Goal: Task Accomplishment & Management: Complete application form

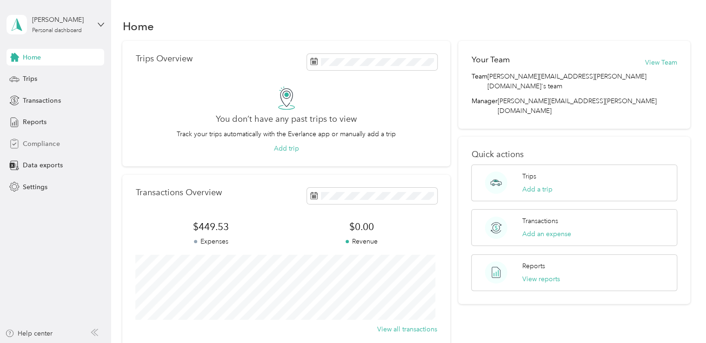
click at [40, 144] on span "Compliance" at bounding box center [41, 144] width 37 height 10
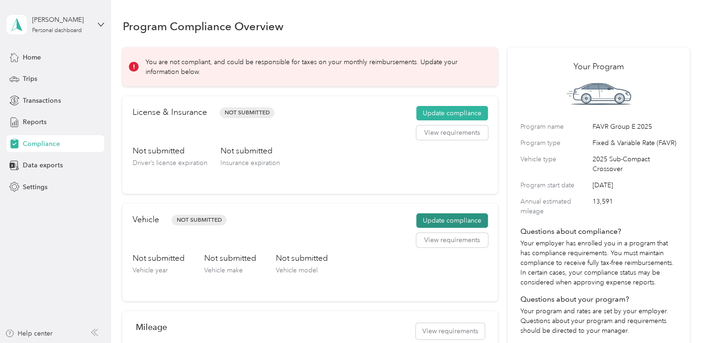
click at [437, 220] on button "Update compliance" at bounding box center [452, 221] width 72 height 15
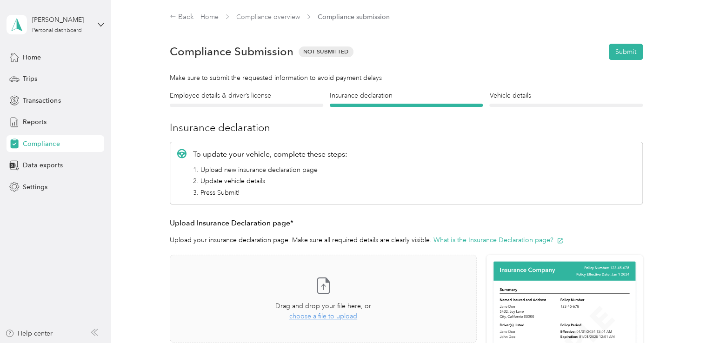
click at [169, 16] on div "Back Home Compliance overview Compliance submission" at bounding box center [406, 21] width 568 height 19
click at [175, 17] on icon at bounding box center [173, 16] width 7 height 7
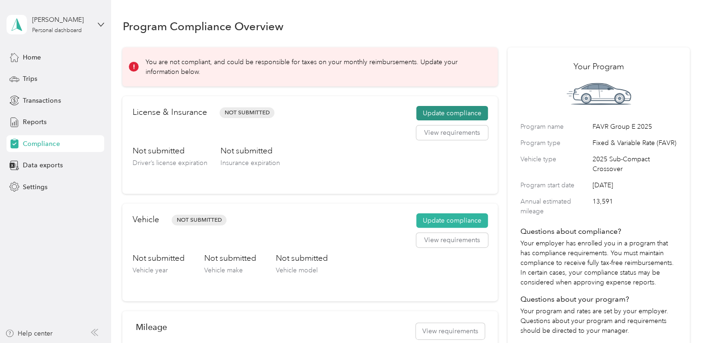
click at [434, 111] on button "Update compliance" at bounding box center [452, 113] width 72 height 15
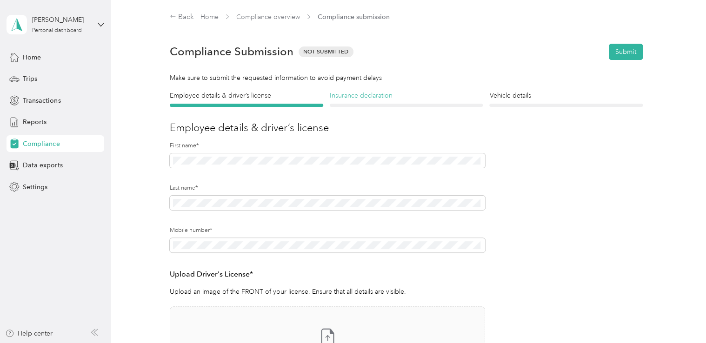
click at [362, 94] on h4 "Insurance declaration" at bounding box center [407, 96] width 154 height 10
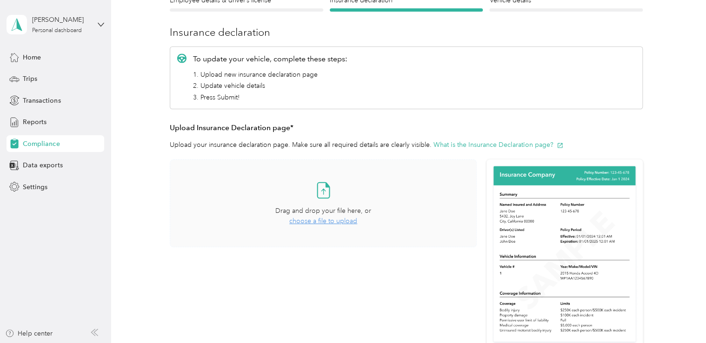
scroll to position [140, 0]
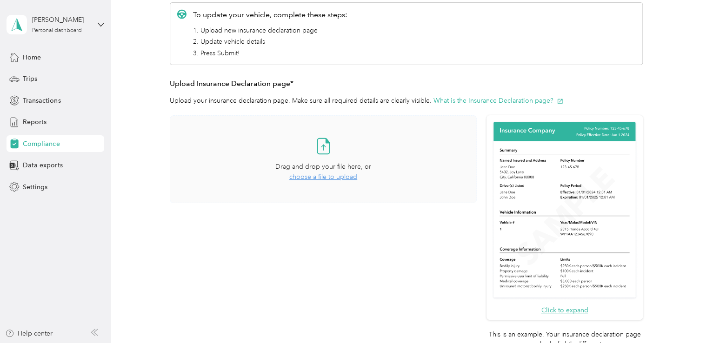
click at [323, 179] on span "choose a file to upload" at bounding box center [323, 177] width 68 height 8
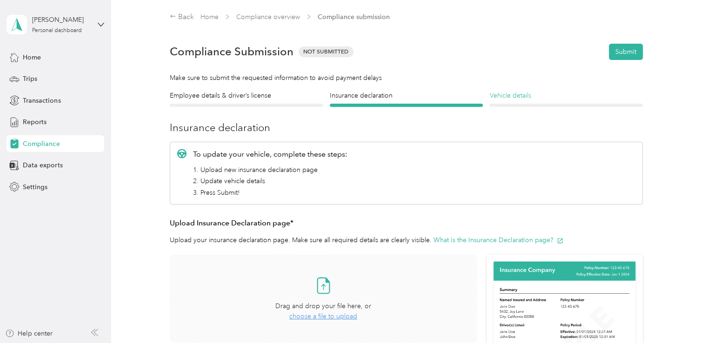
click at [527, 96] on h4 "Vehicle details" at bounding box center [567, 96] width 154 height 10
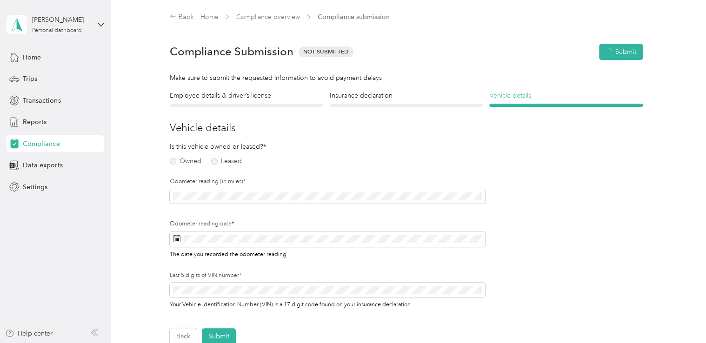
scroll to position [11, 0]
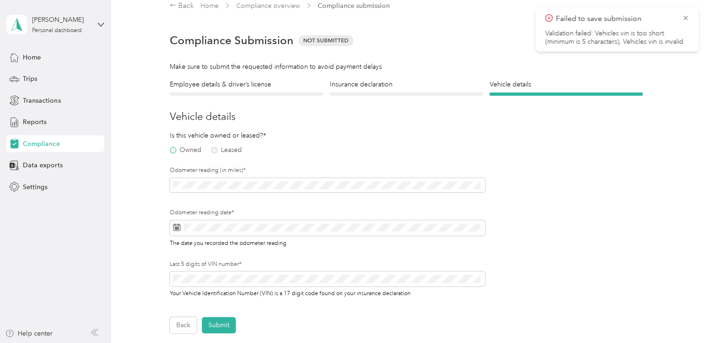
click at [173, 148] on label "Owned" at bounding box center [186, 150] width 32 height 7
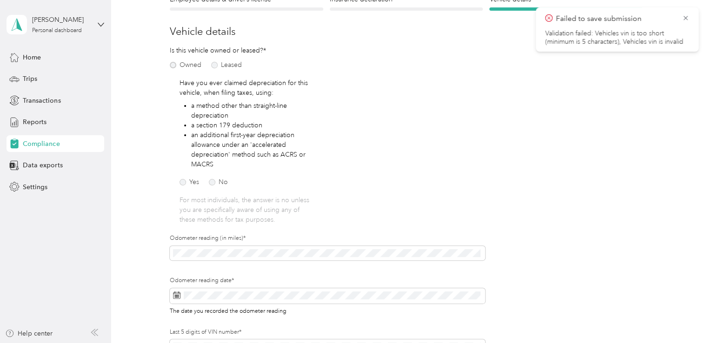
scroll to position [104, 0]
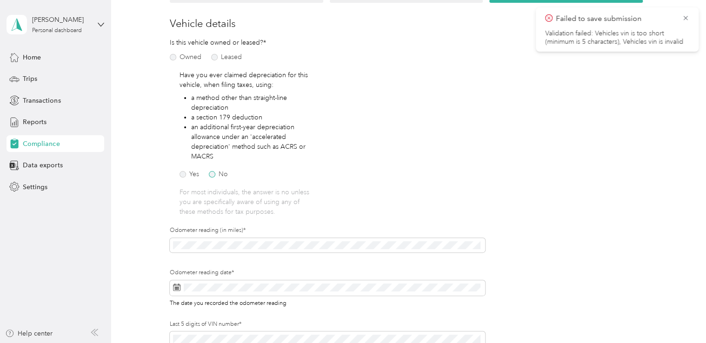
click at [214, 174] on label "No" at bounding box center [218, 174] width 19 height 7
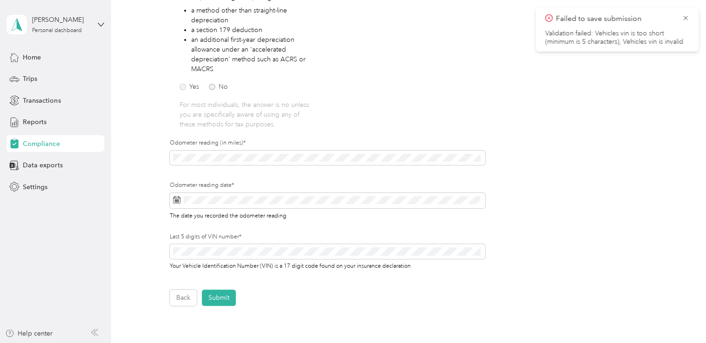
scroll to position [197, 0]
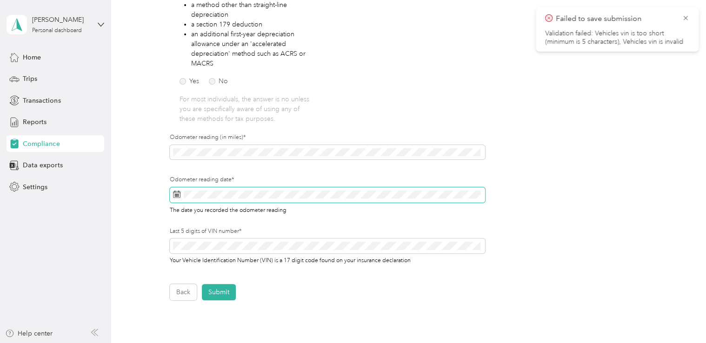
click at [177, 194] on icon at bounding box center [176, 194] width 7 height 7
click at [270, 170] on div "Odometer reading (in miles)*" at bounding box center [327, 155] width 315 height 42
click at [176, 194] on rect at bounding box center [176, 194] width 1 height 1
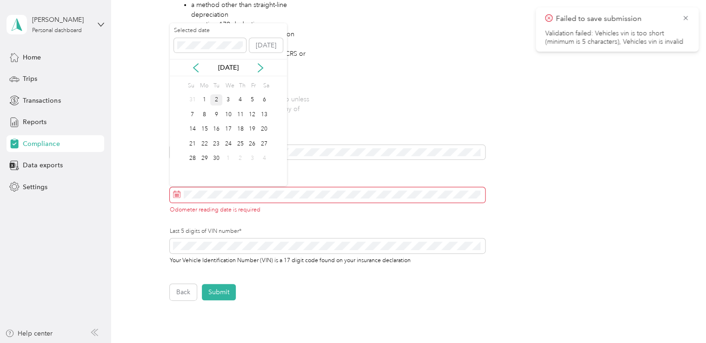
click at [216, 98] on div "2" at bounding box center [216, 100] width 12 height 12
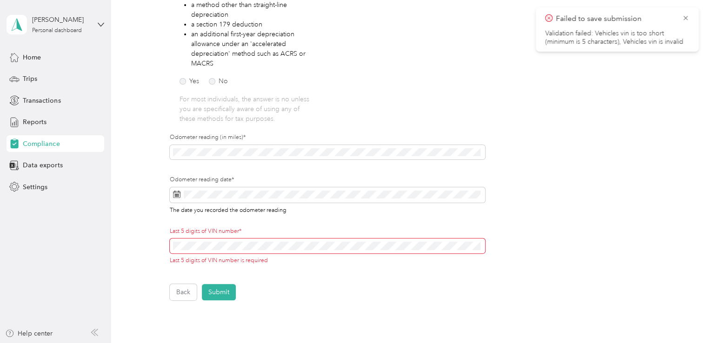
click at [146, 185] on div "Employee details & driver’s license License Insurance declaration Insurance Veh…" at bounding box center [406, 96] width 568 height 407
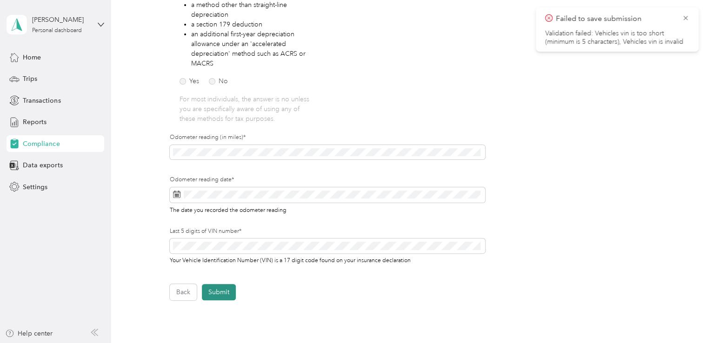
click at [228, 294] on button "Submit" at bounding box center [219, 292] width 34 height 16
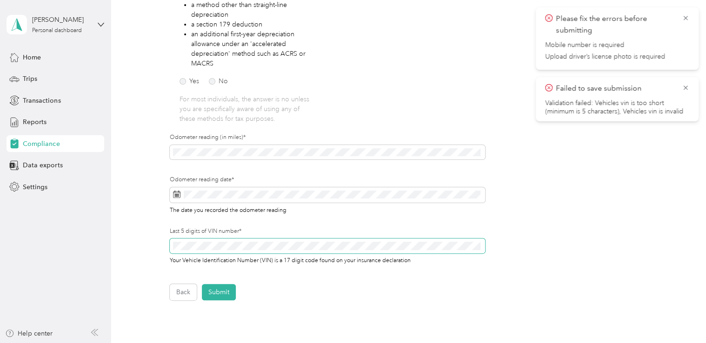
click at [67, 248] on section "[PERSON_NAME] Personal dashboard Home Trips Transactions Reports Compliance Dat…" at bounding box center [351, 171] width 702 height 343
click at [218, 292] on button "Submit" at bounding box center [219, 292] width 34 height 16
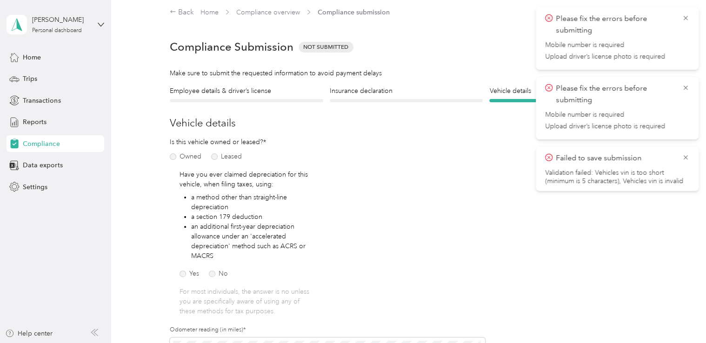
scroll to position [0, 0]
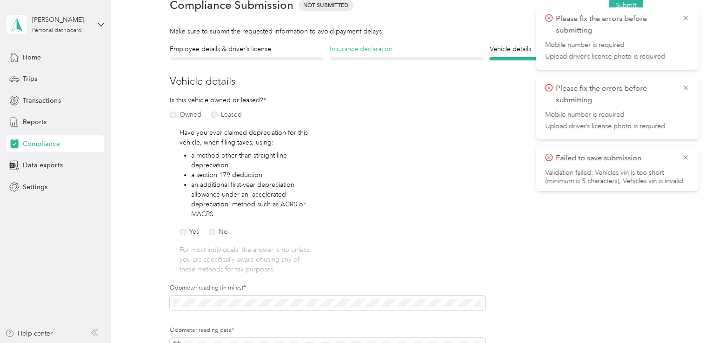
click at [385, 51] on h4 "Insurance declaration" at bounding box center [407, 49] width 154 height 10
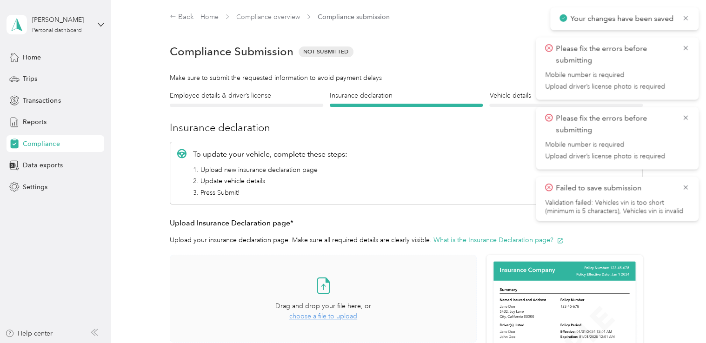
click at [244, 90] on section "Back Home Compliance overview Compliance submission Compliance Submission Not S…" at bounding box center [406, 269] width 568 height 514
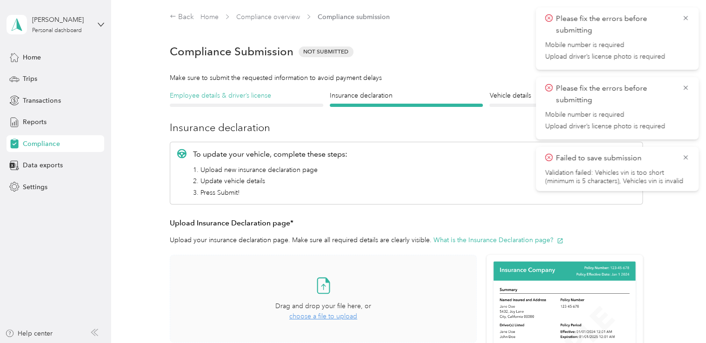
click at [241, 95] on h4 "Employee details & driver’s license" at bounding box center [247, 96] width 154 height 10
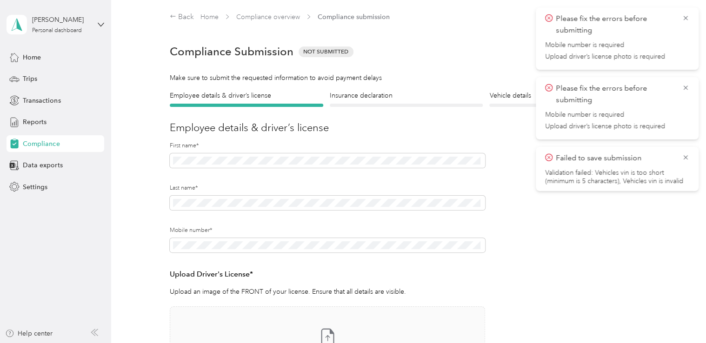
click at [151, 235] on div "Employee details & driver’s license License Insurance declaration Insurance Veh…" at bounding box center [406, 269] width 568 height 356
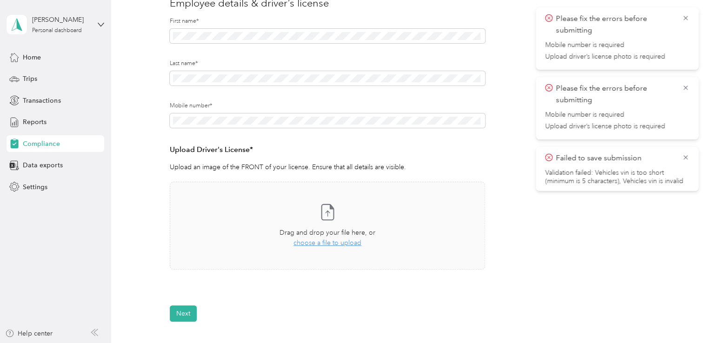
scroll to position [186, 0]
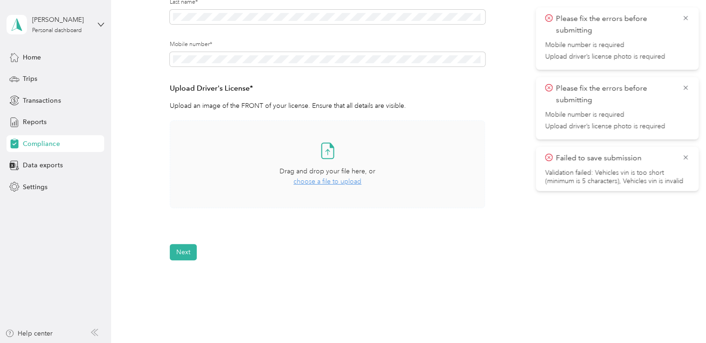
click at [334, 183] on span "choose a file to upload" at bounding box center [328, 182] width 68 height 8
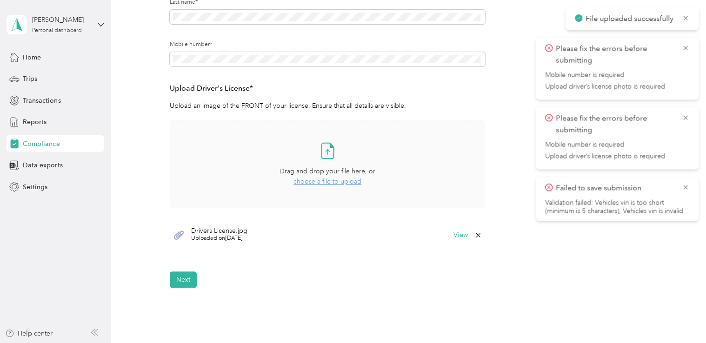
scroll to position [0, 0]
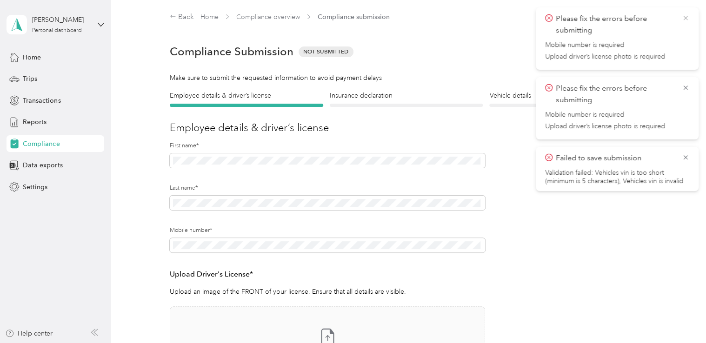
click at [685, 15] on icon at bounding box center [685, 18] width 7 height 8
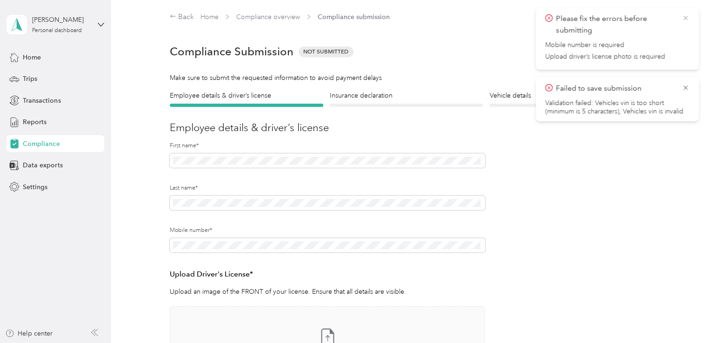
click at [688, 14] on icon at bounding box center [685, 18] width 7 height 8
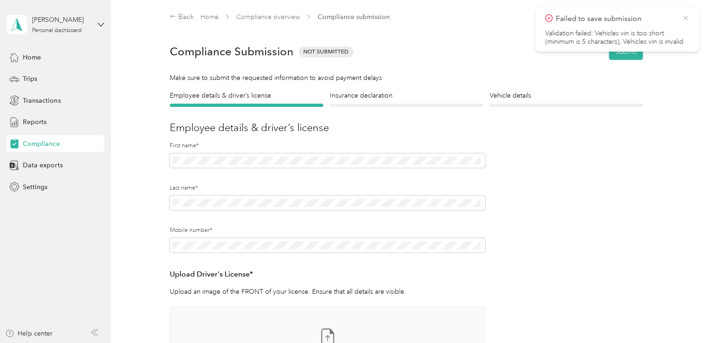
click at [687, 18] on icon at bounding box center [685, 18] width 7 height 8
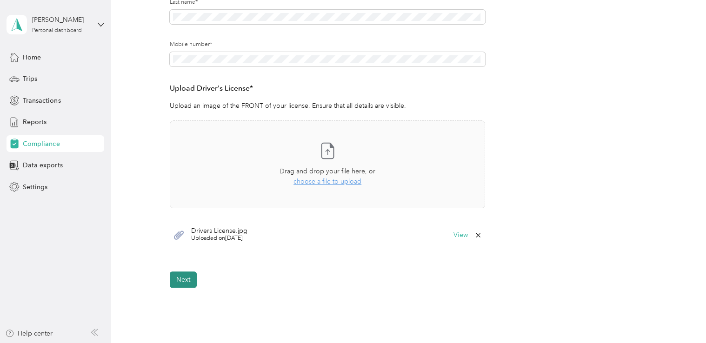
click at [190, 280] on button "Next" at bounding box center [183, 280] width 27 height 16
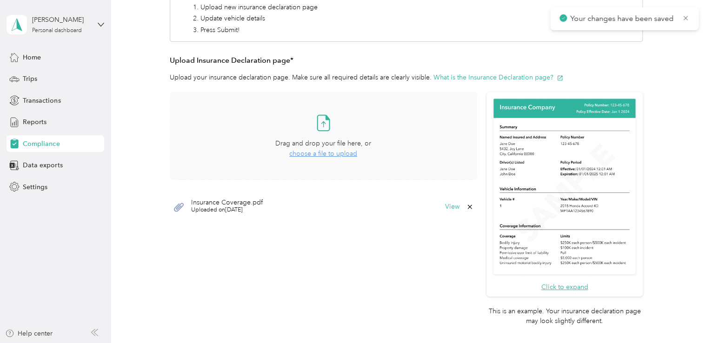
scroll to position [316, 0]
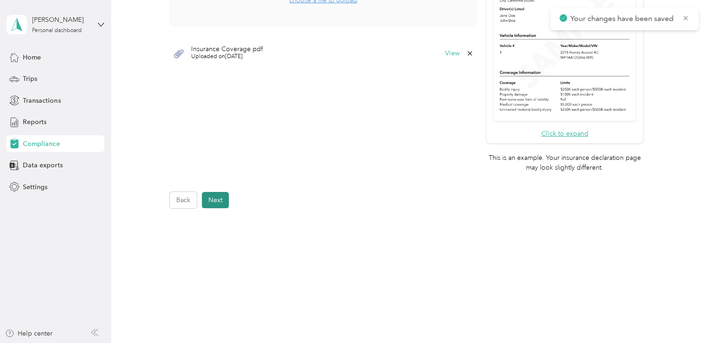
click at [220, 196] on button "Next" at bounding box center [215, 200] width 27 height 16
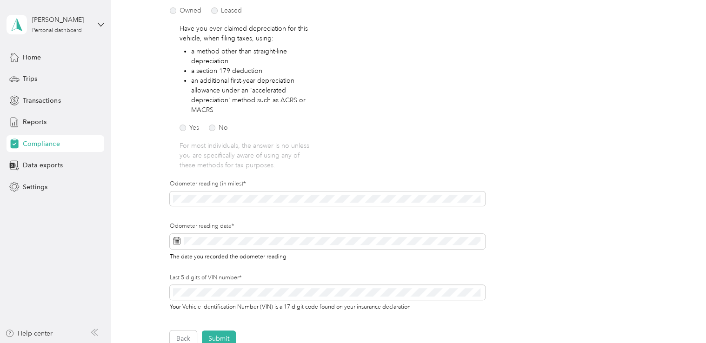
scroll to position [290, 0]
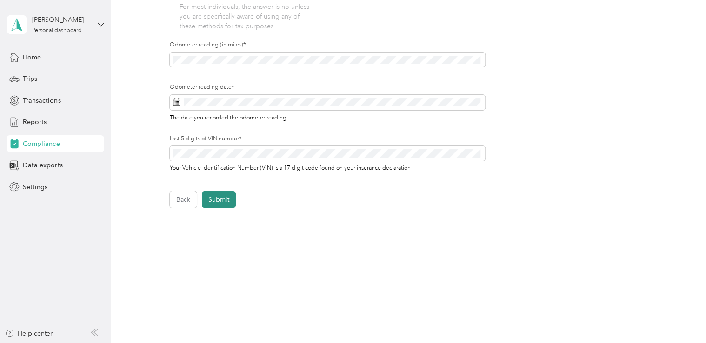
click at [216, 201] on button "Submit" at bounding box center [219, 200] width 34 height 16
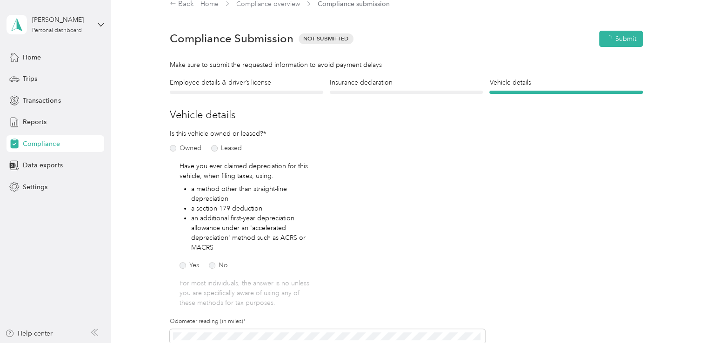
scroll to position [11, 0]
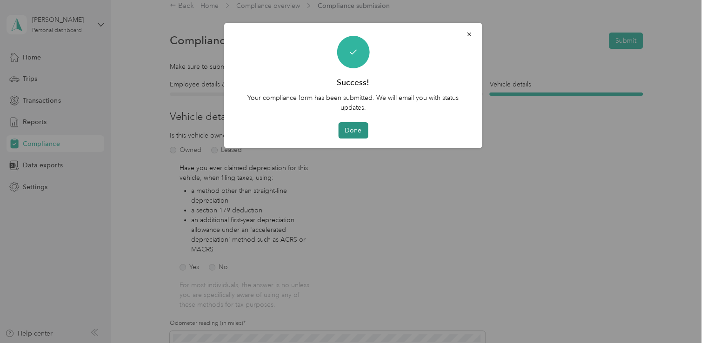
click at [350, 132] on button "Done" at bounding box center [353, 130] width 30 height 16
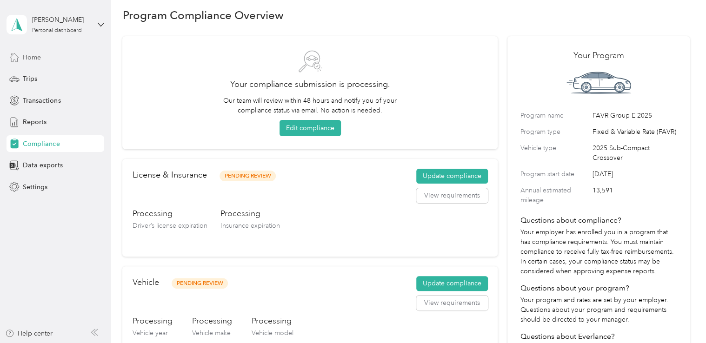
click at [41, 53] on div "Home" at bounding box center [56, 57] width 98 height 17
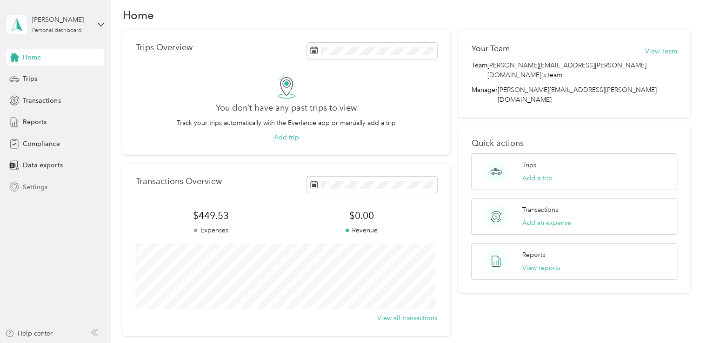
click at [39, 187] on span "Settings" at bounding box center [35, 187] width 25 height 10
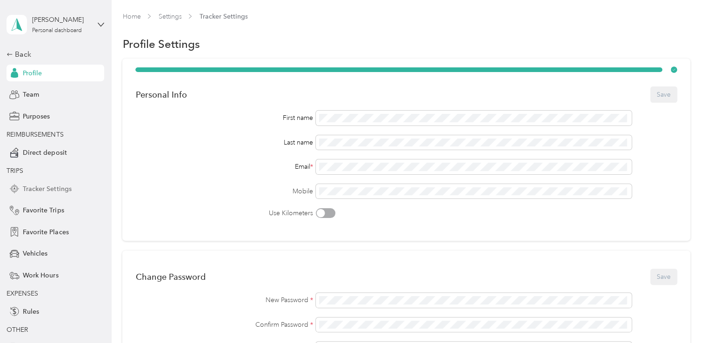
click at [58, 194] on div "Tracker Settings" at bounding box center [56, 189] width 98 height 17
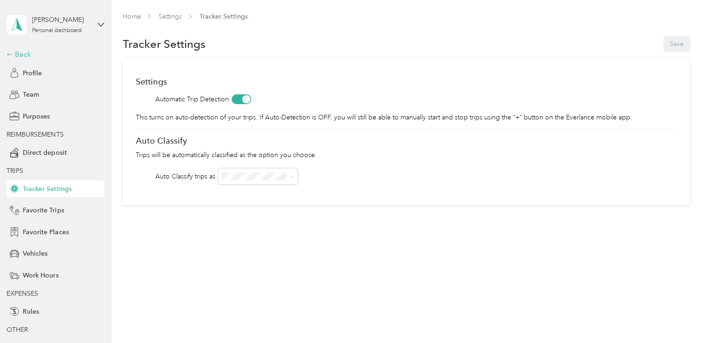
click at [25, 57] on div "Back" at bounding box center [53, 54] width 93 height 11
